Goal: Transaction & Acquisition: Purchase product/service

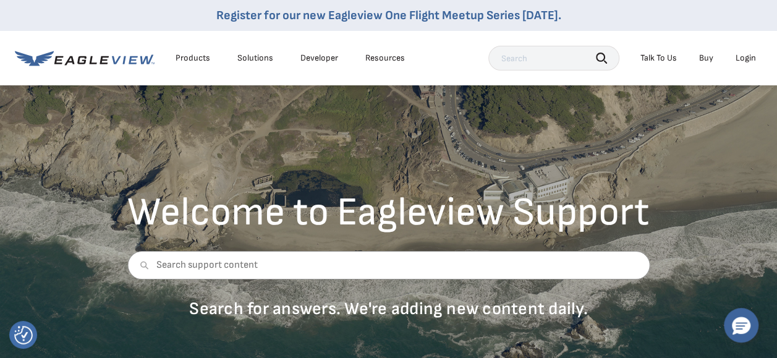
click at [702, 56] on link "Buy" at bounding box center [706, 58] width 14 height 11
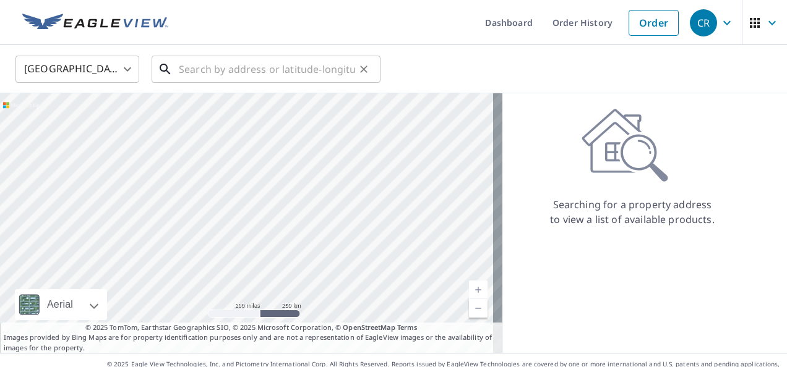
click at [298, 68] on input "text" at bounding box center [267, 69] width 176 height 35
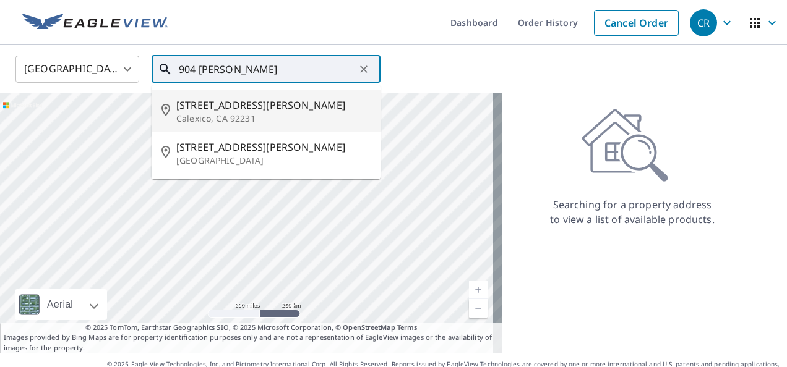
click at [279, 95] on li "904 Adler Ave Calexico, CA 92231" at bounding box center [265, 111] width 229 height 42
type input "904 Adler Ave Calexico, CA 92231"
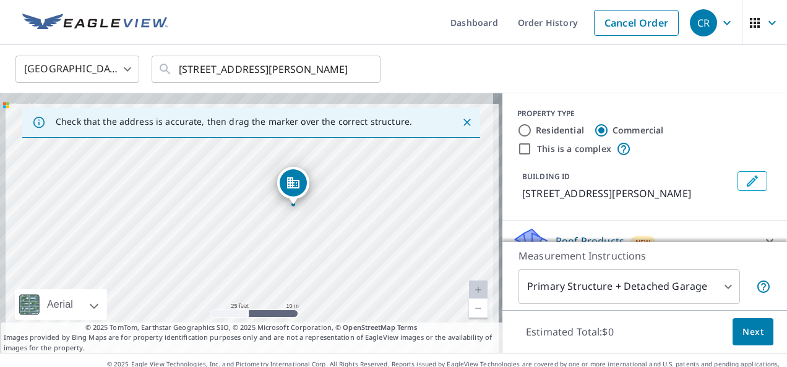
drag, startPoint x: 287, startPoint y: 205, endPoint x: 309, endPoint y: 247, distance: 46.7
click at [309, 247] on div "904 Adler Ave Calexico, CA 92231" at bounding box center [251, 223] width 502 height 260
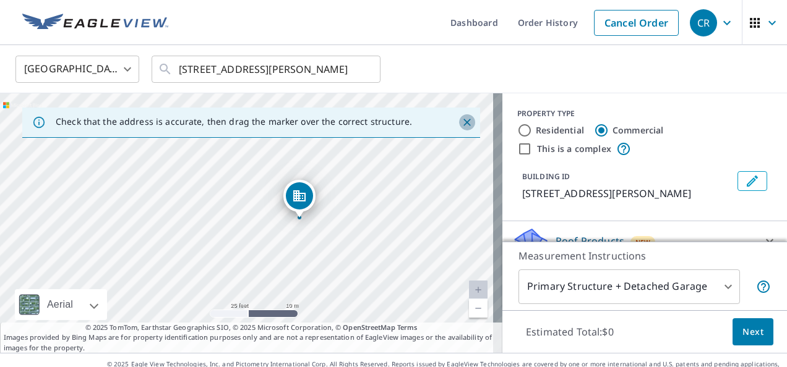
click at [461, 122] on icon "Close" at bounding box center [467, 122] width 12 height 12
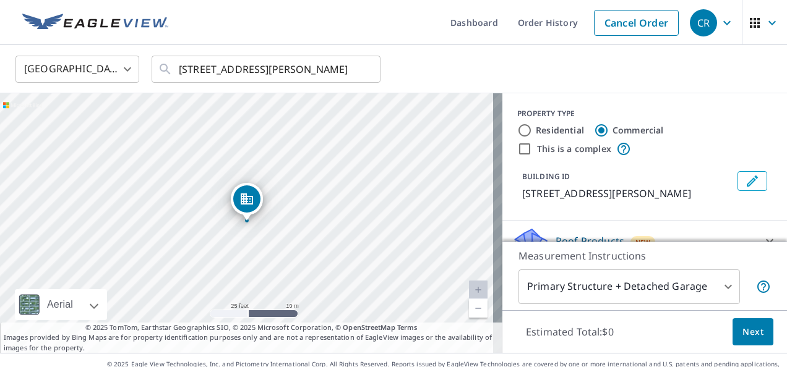
click at [472, 286] on link "Current Level 20, Zoom In Disabled" at bounding box center [478, 290] width 19 height 19
click at [517, 130] on input "Residential" at bounding box center [524, 130] width 15 height 15
radio input "true"
